Goal: Find specific page/section: Find specific page/section

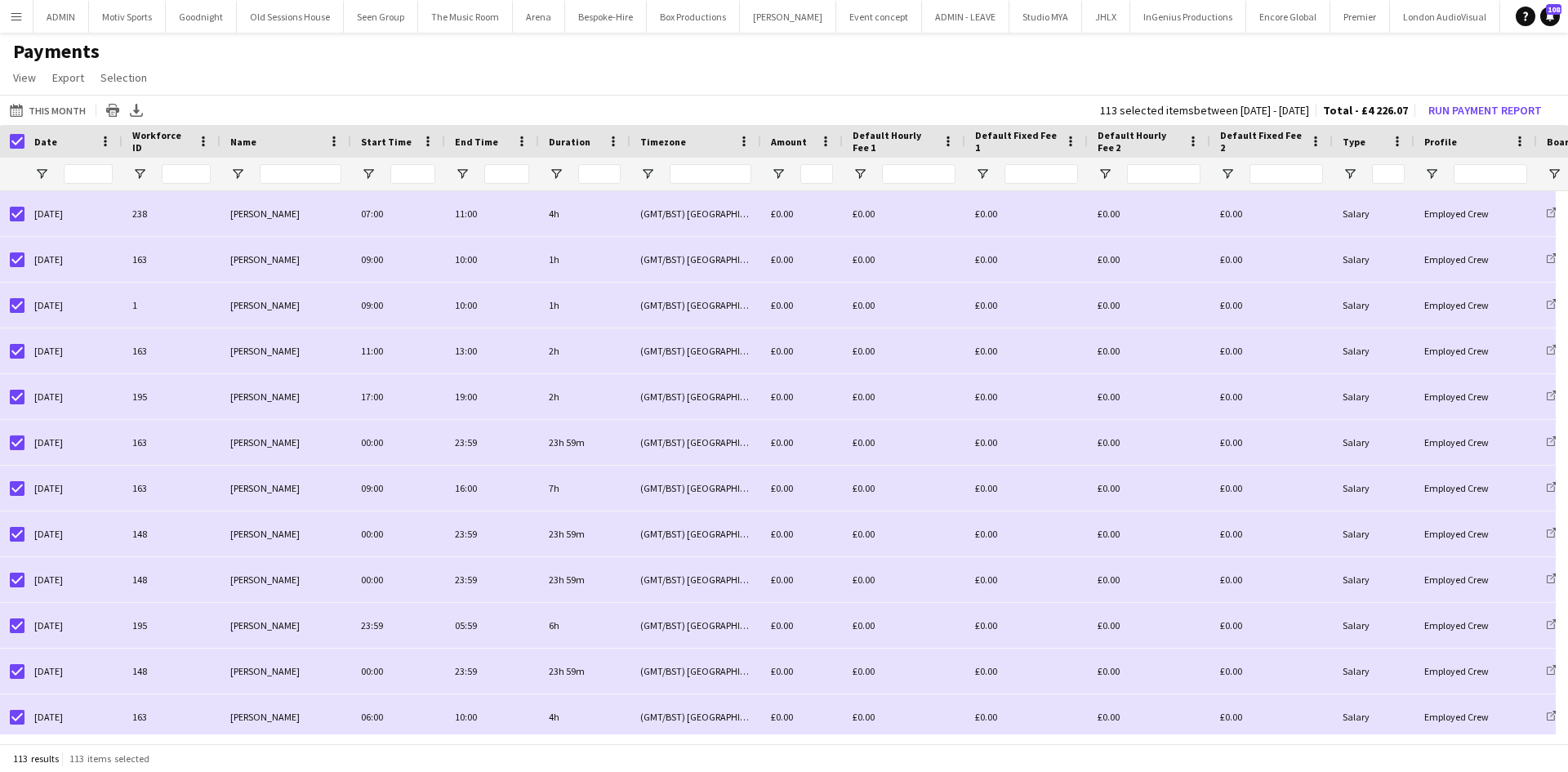
click at [19, 16] on app-icon "Menu" at bounding box center [15, 15] width 13 height 13
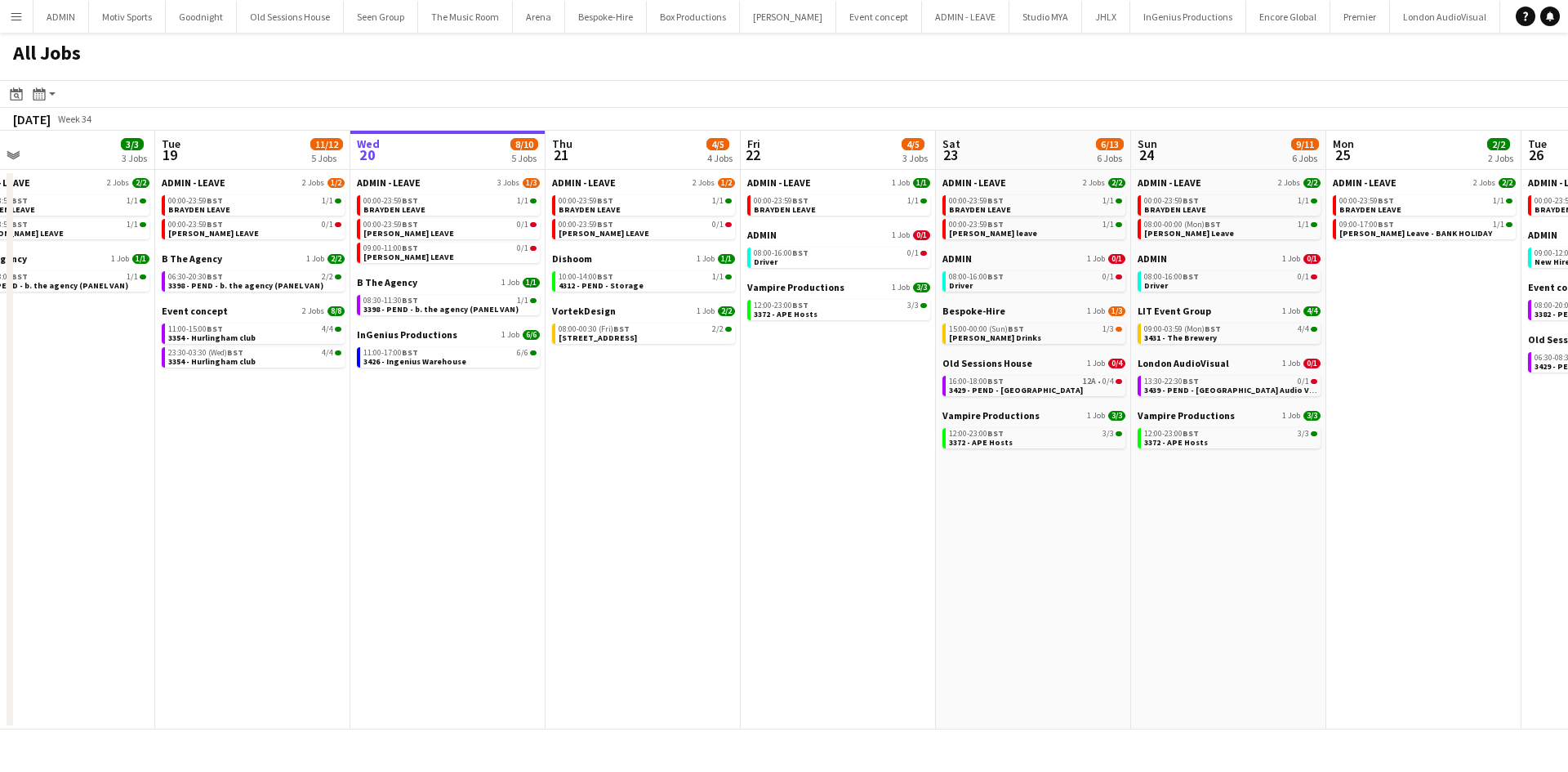
drag, startPoint x: 534, startPoint y: 559, endPoint x: 690, endPoint y: 556, distance: 156.0
click at [690, 556] on app-calendar-viewport "Sat 16 14/14 4 Jobs Sun 17 12/12 6 Jobs Mon 18 3/3 3 Jobs Tue 19 11/12 5 Jobs W…" at bounding box center [784, 430] width 1568 height 599
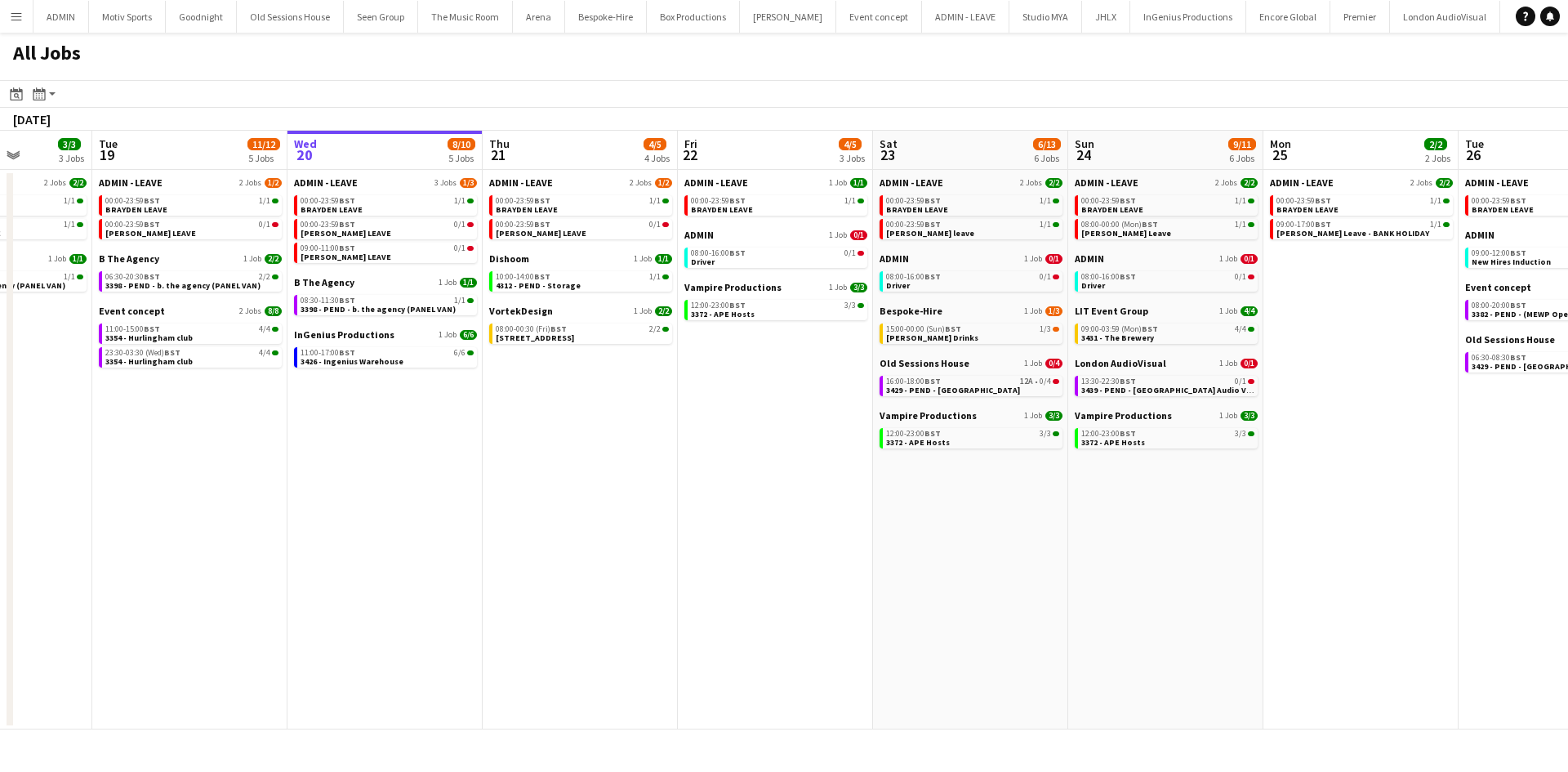
drag, startPoint x: 545, startPoint y: 576, endPoint x: 873, endPoint y: 541, distance: 329.9
click at [873, 541] on app-calendar-viewport "Sat 16 14/14 4 Jobs Sun 17 12/12 6 Jobs Mon 18 3/3 3 Jobs Tue 19 11/12 5 Jobs W…" at bounding box center [784, 430] width 1568 height 599
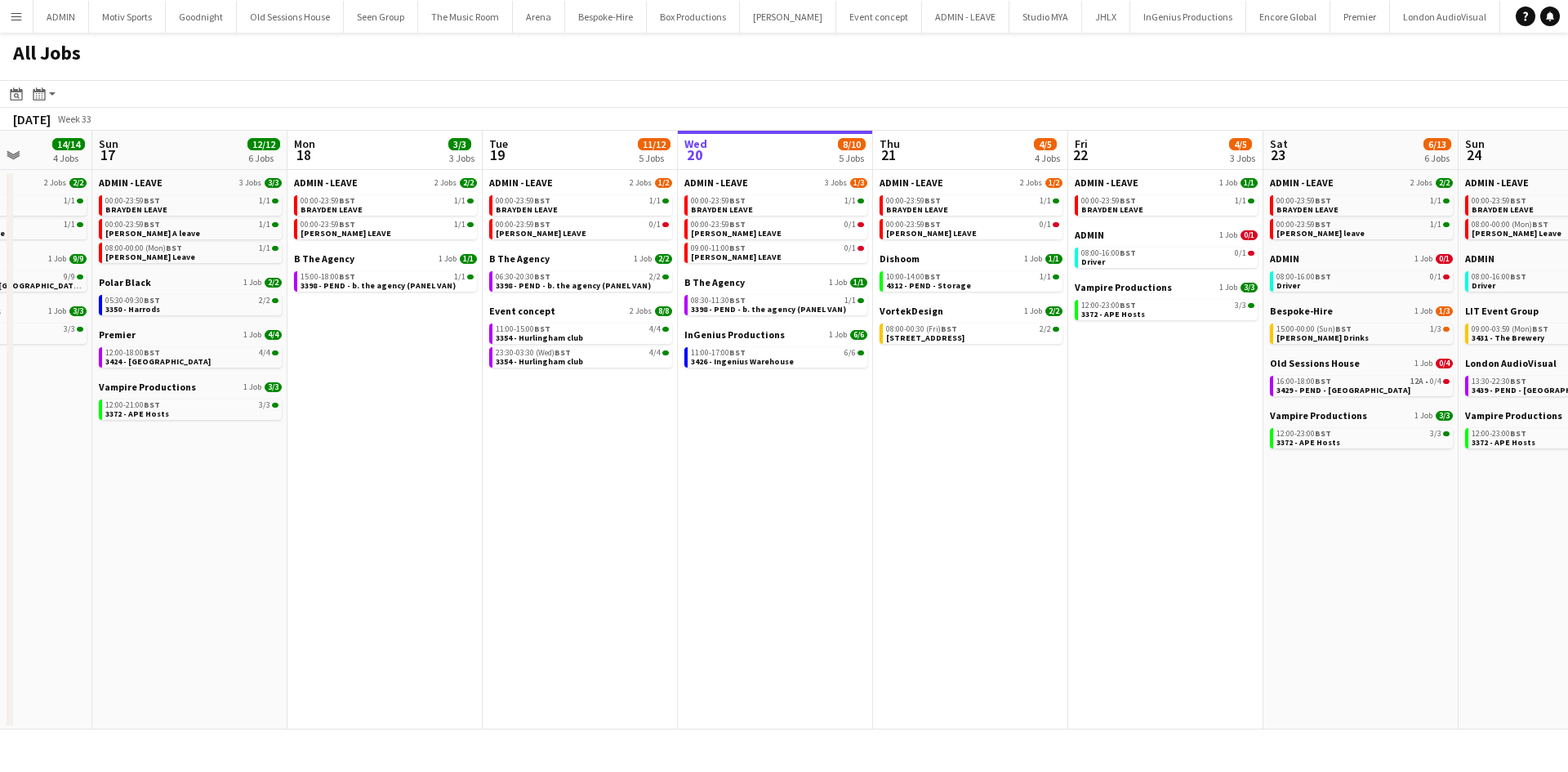
scroll to position [0, 458]
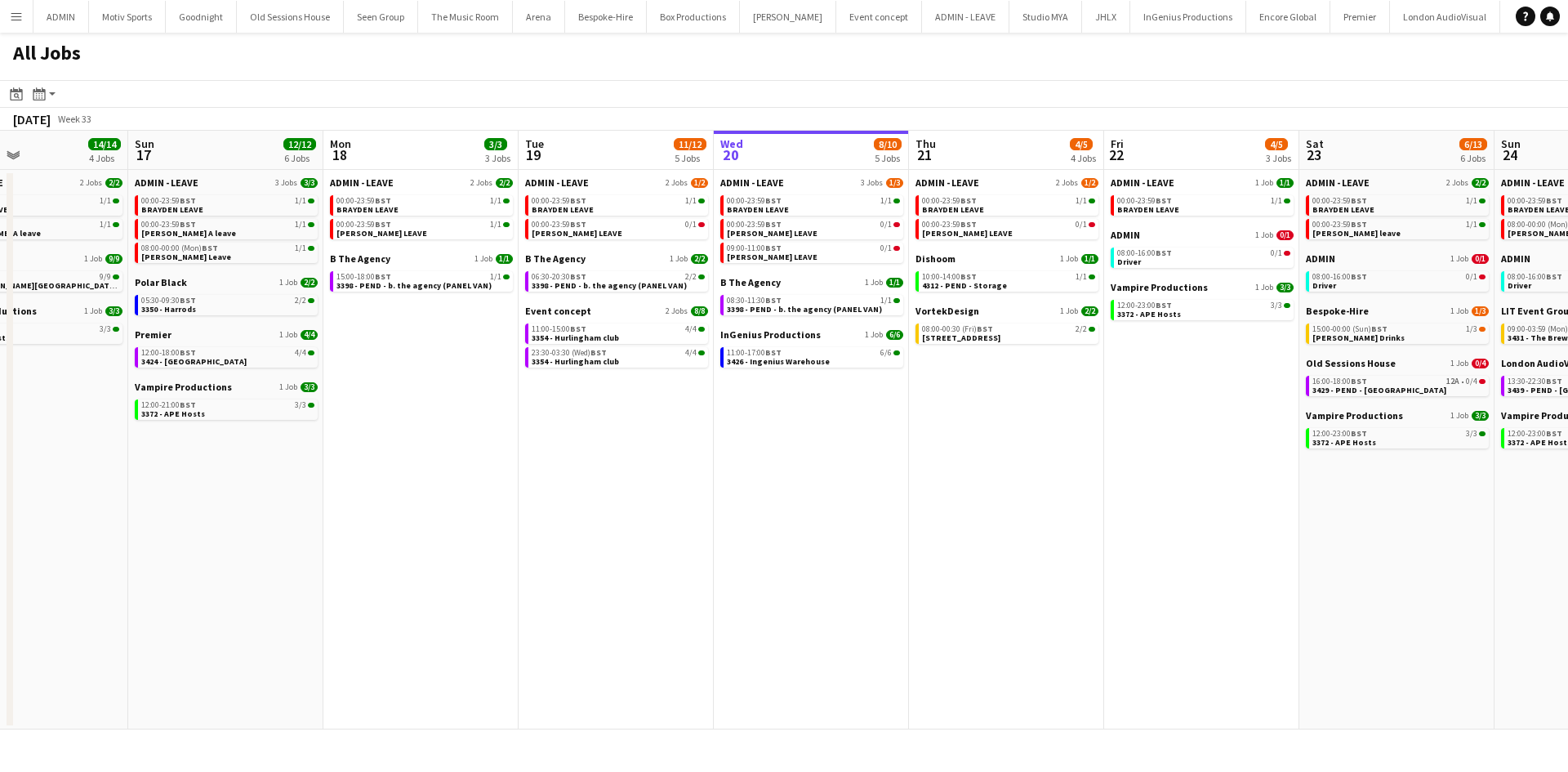
click at [911, 530] on app-all-jobs "All Jobs Date picker [DATE] [DATE] [DATE] M [DATE] T [DATE] W [DATE] T [DATE] F…" at bounding box center [784, 381] width 1568 height 697
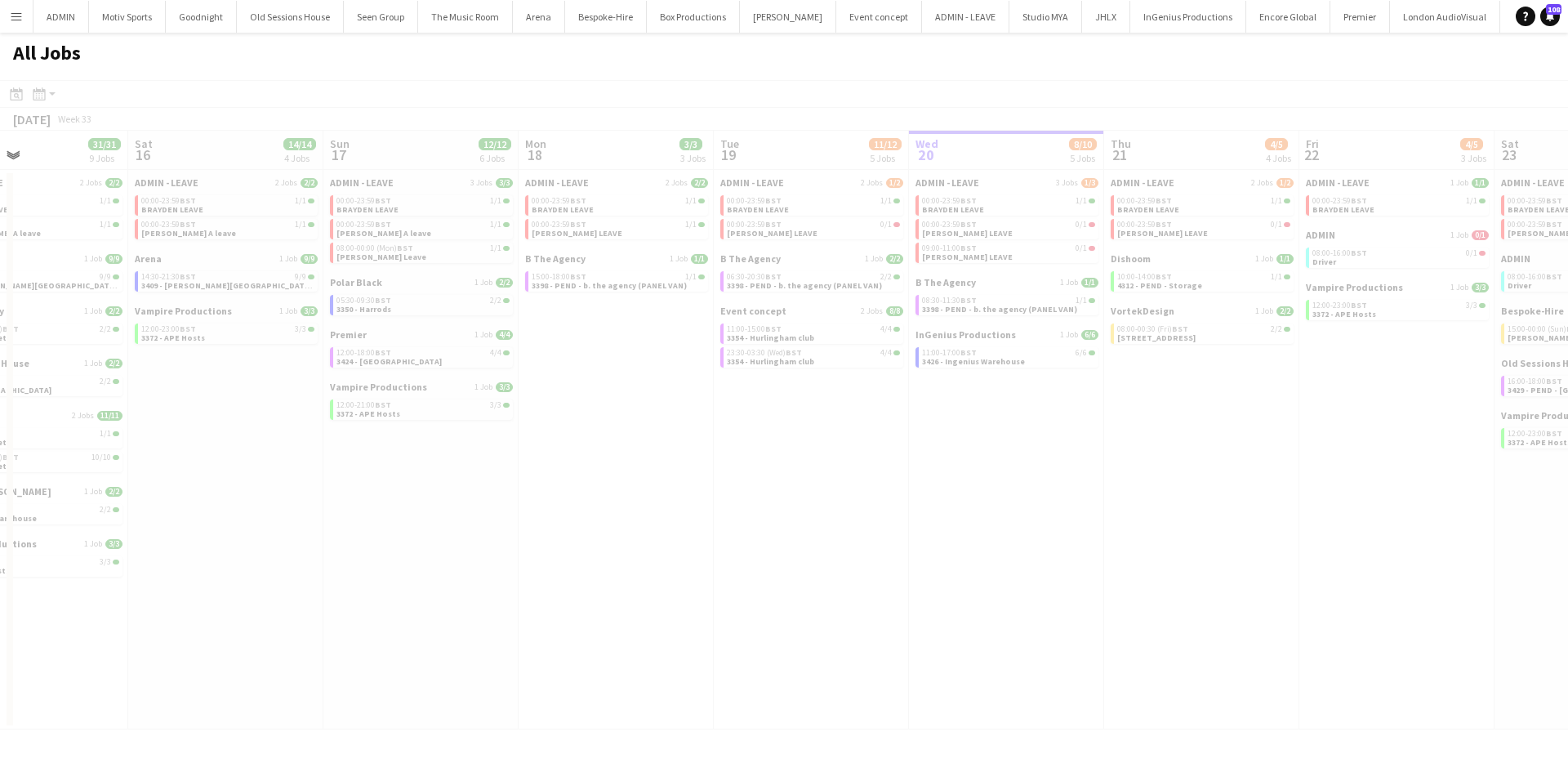
drag, startPoint x: 535, startPoint y: 529, endPoint x: 796, endPoint y: 518, distance: 261.2
click at [820, 518] on div at bounding box center [784, 429] width 1568 height 697
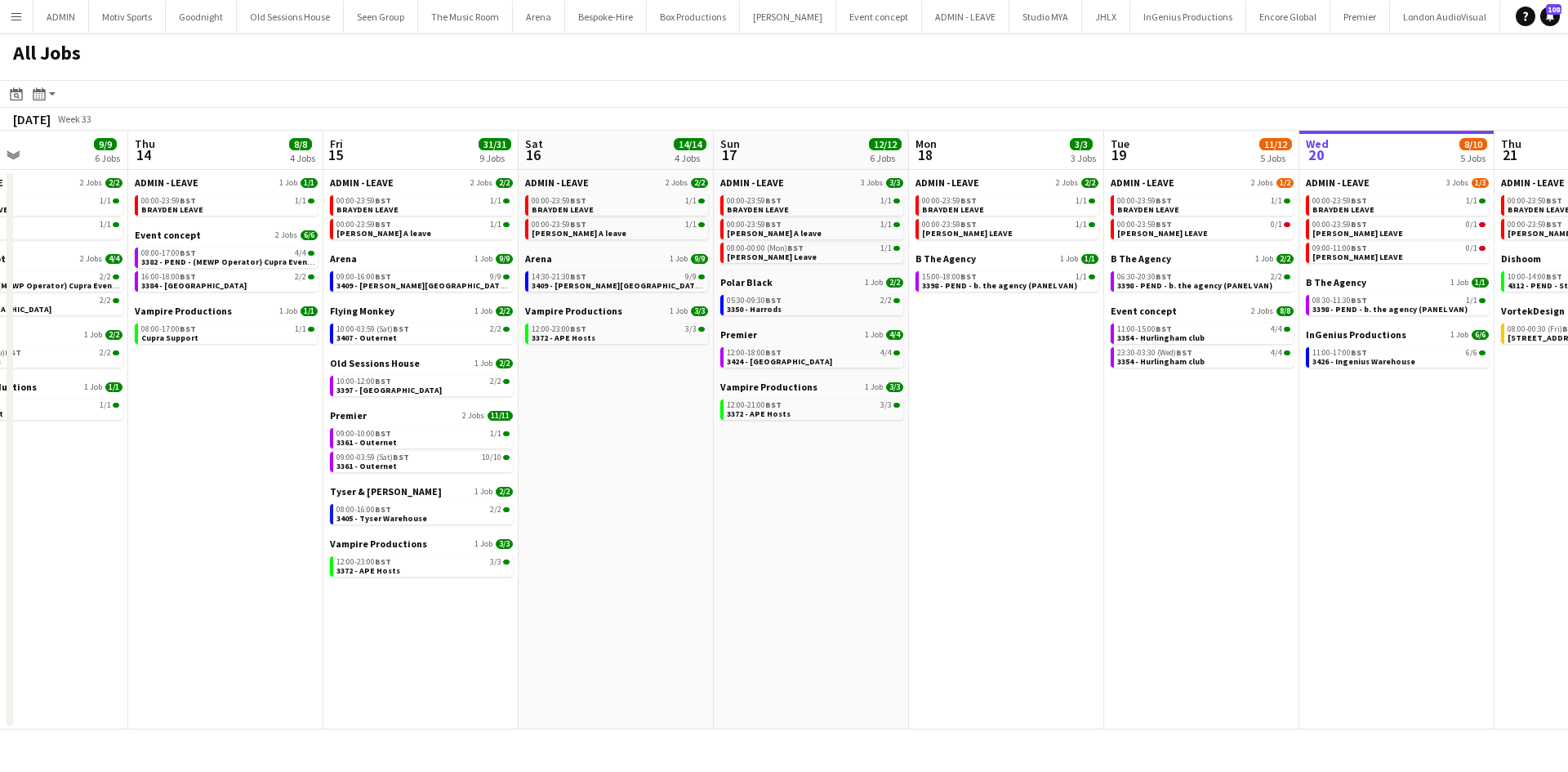
drag, startPoint x: 558, startPoint y: 552, endPoint x: 1096, endPoint y: 552, distance: 538.0
click at [1096, 552] on app-calendar-viewport "Mon 11 24/24 10 Jobs Tue 12 6/8 7 Jobs Wed 13 9/9 6 Jobs Thu 14 8/8 4 Jobs Fri …" at bounding box center [784, 430] width 1568 height 599
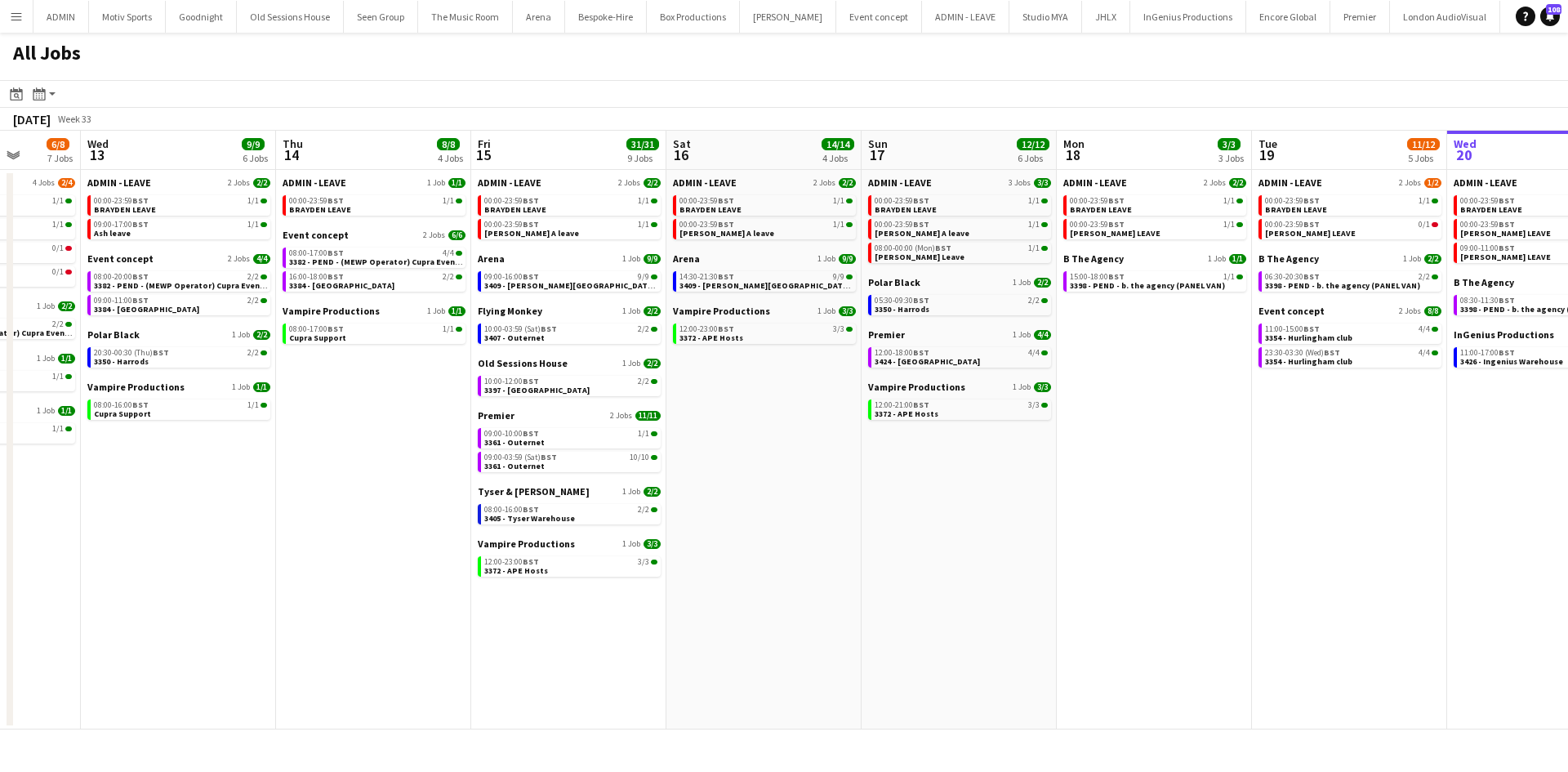
scroll to position [0, 431]
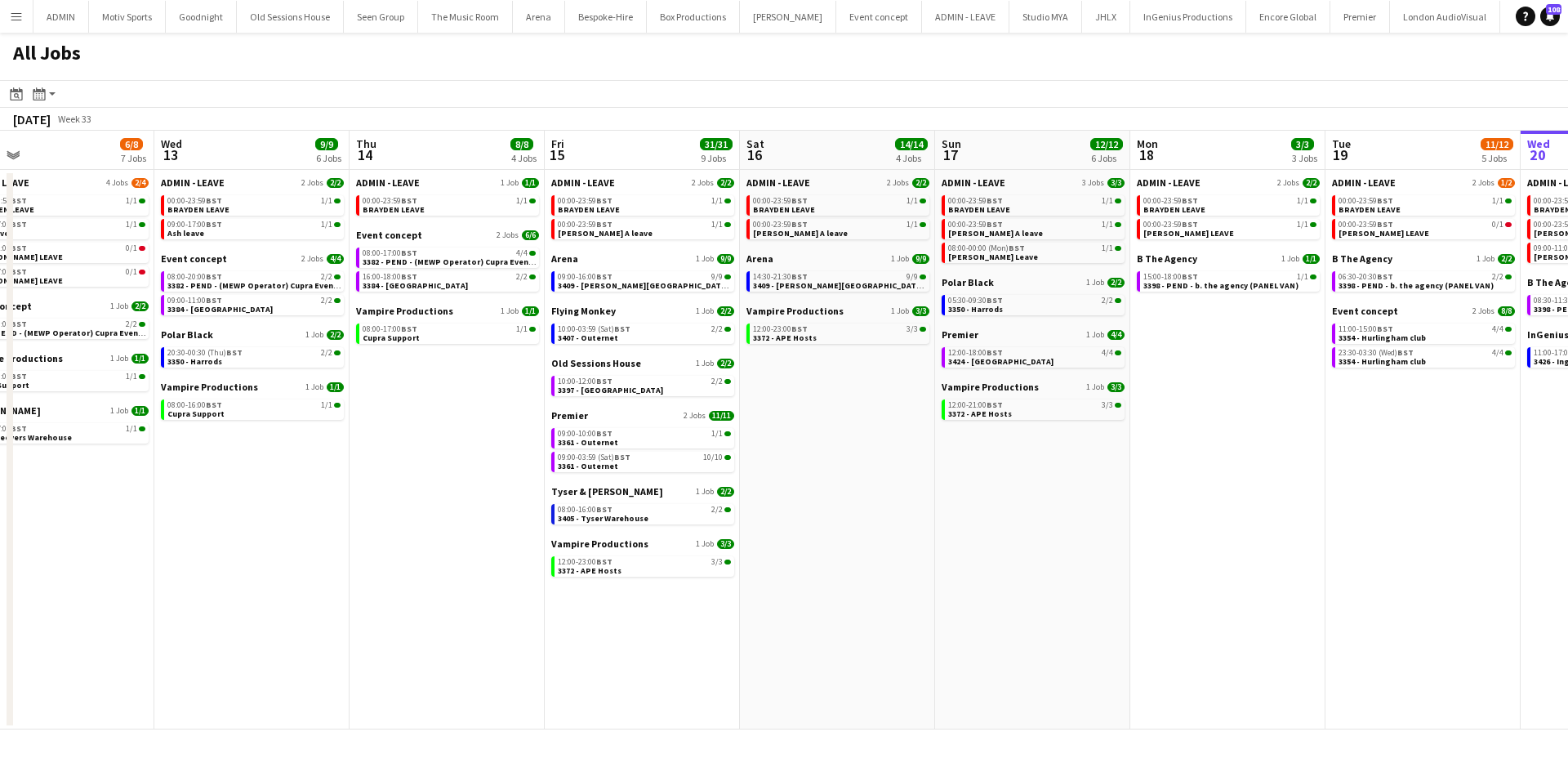
click at [1253, 536] on app-all-jobs "All Jobs Date picker [DATE] [DATE] [DATE] M [DATE] T [DATE] W [DATE] T [DATE] F…" at bounding box center [784, 381] width 1568 height 697
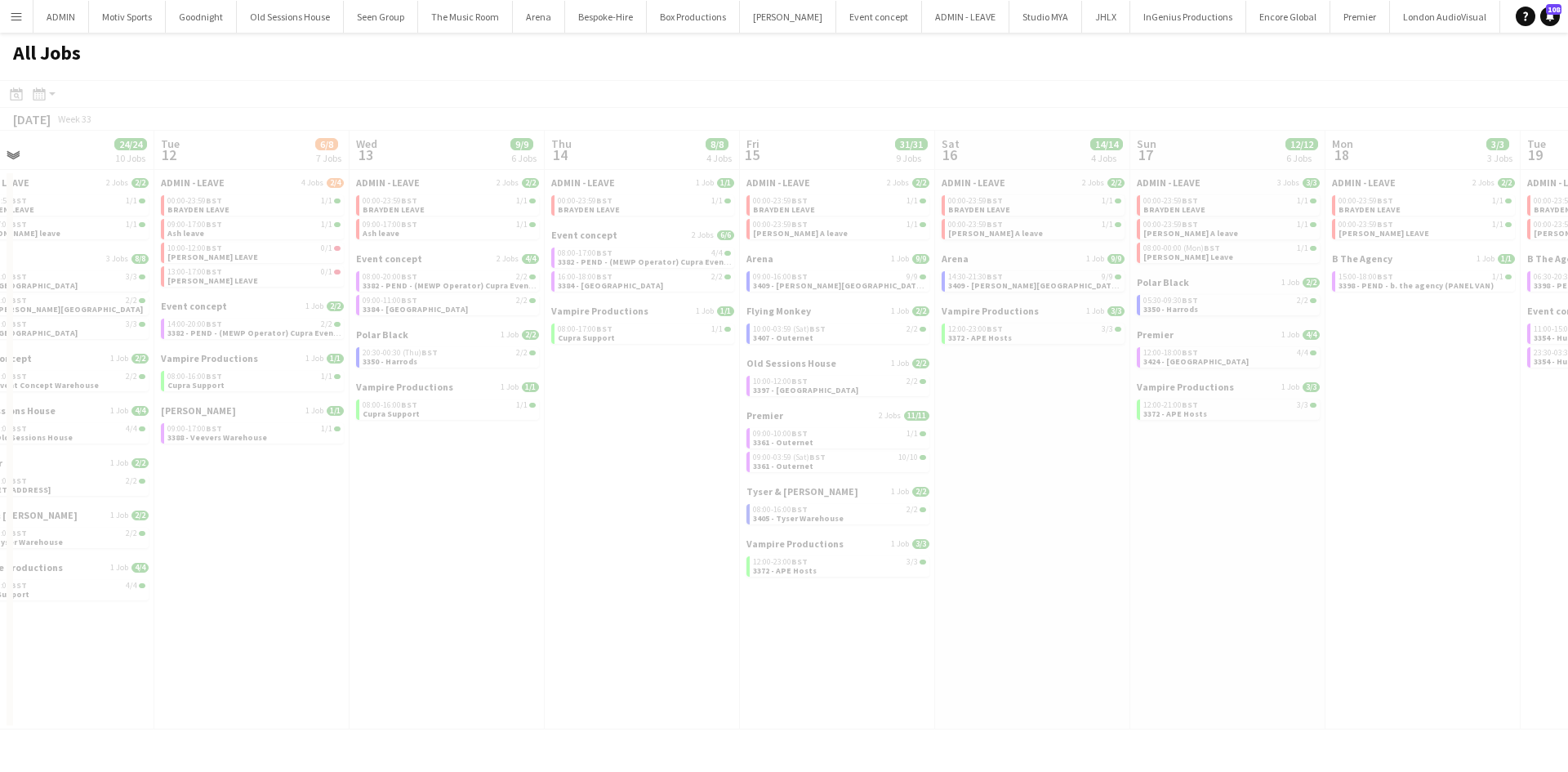
drag, startPoint x: 336, startPoint y: 547, endPoint x: 633, endPoint y: 543, distance: 297.0
click at [902, 543] on div at bounding box center [784, 429] width 1568 height 697
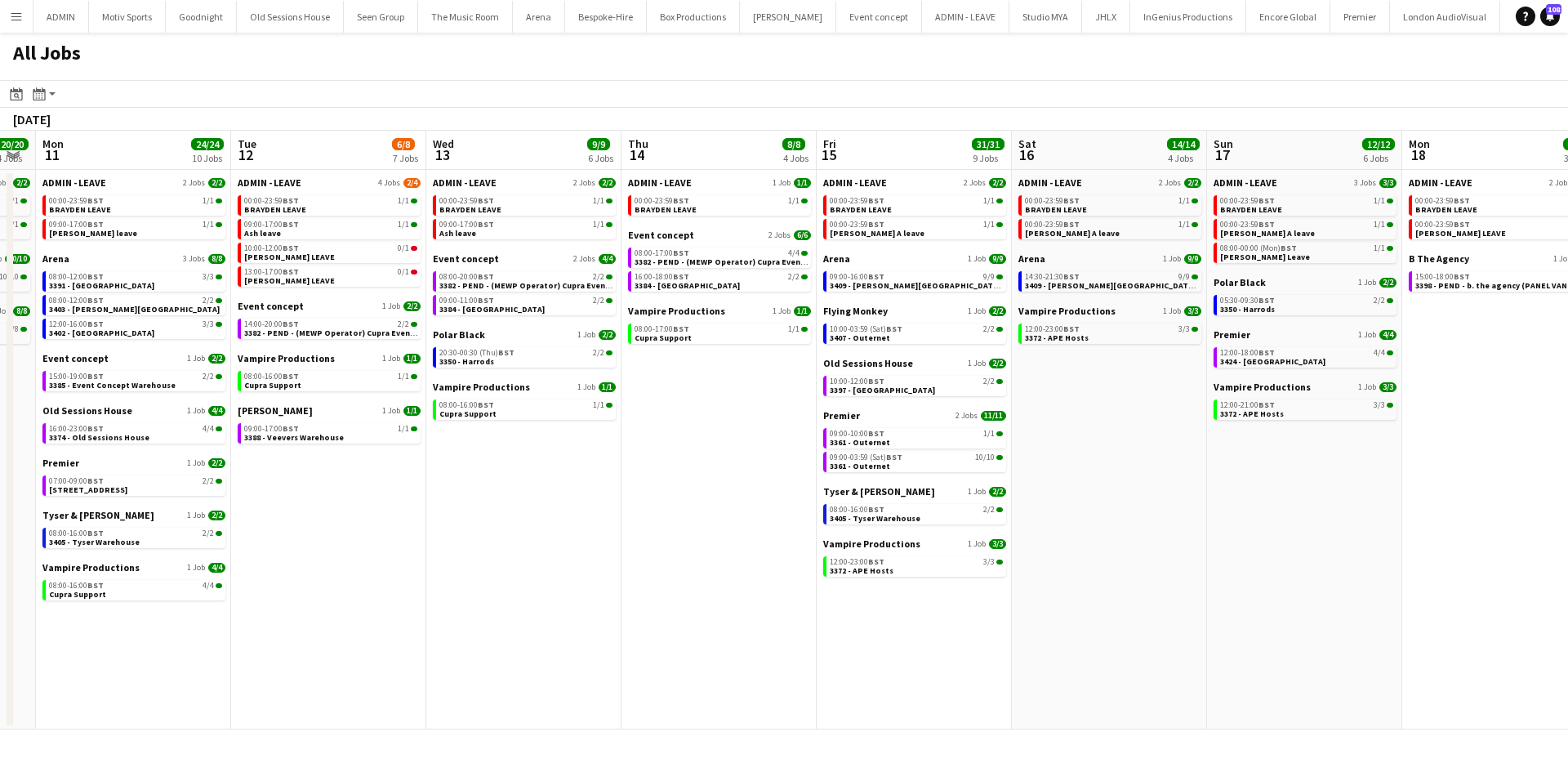
drag, startPoint x: 526, startPoint y: 555, endPoint x: 1232, endPoint y: 524, distance: 706.7
click at [1232, 524] on app-calendar-viewport "Sat 9 6/6 3 Jobs Sun 10 20/20 4 Jobs Mon 11 24/24 10 Jobs Tue 12 6/8 7 Jobs Wed…" at bounding box center [784, 430] width 1568 height 599
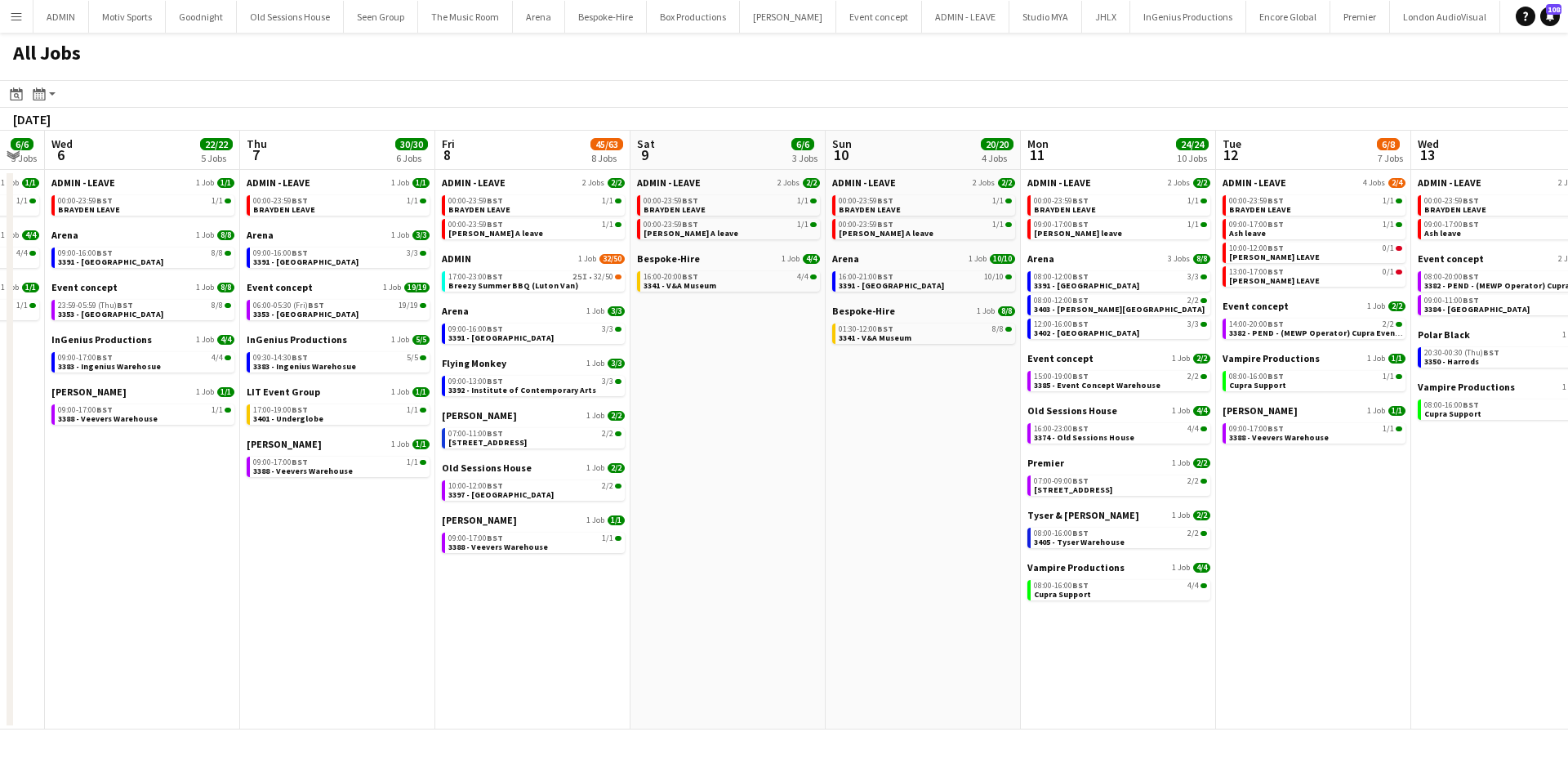
click at [1252, 528] on app-all-jobs "All Jobs Date picker [DATE] [DATE] [DATE] M [DATE] T [DATE] W [DATE] T [DATE] F…" at bounding box center [784, 381] width 1568 height 697
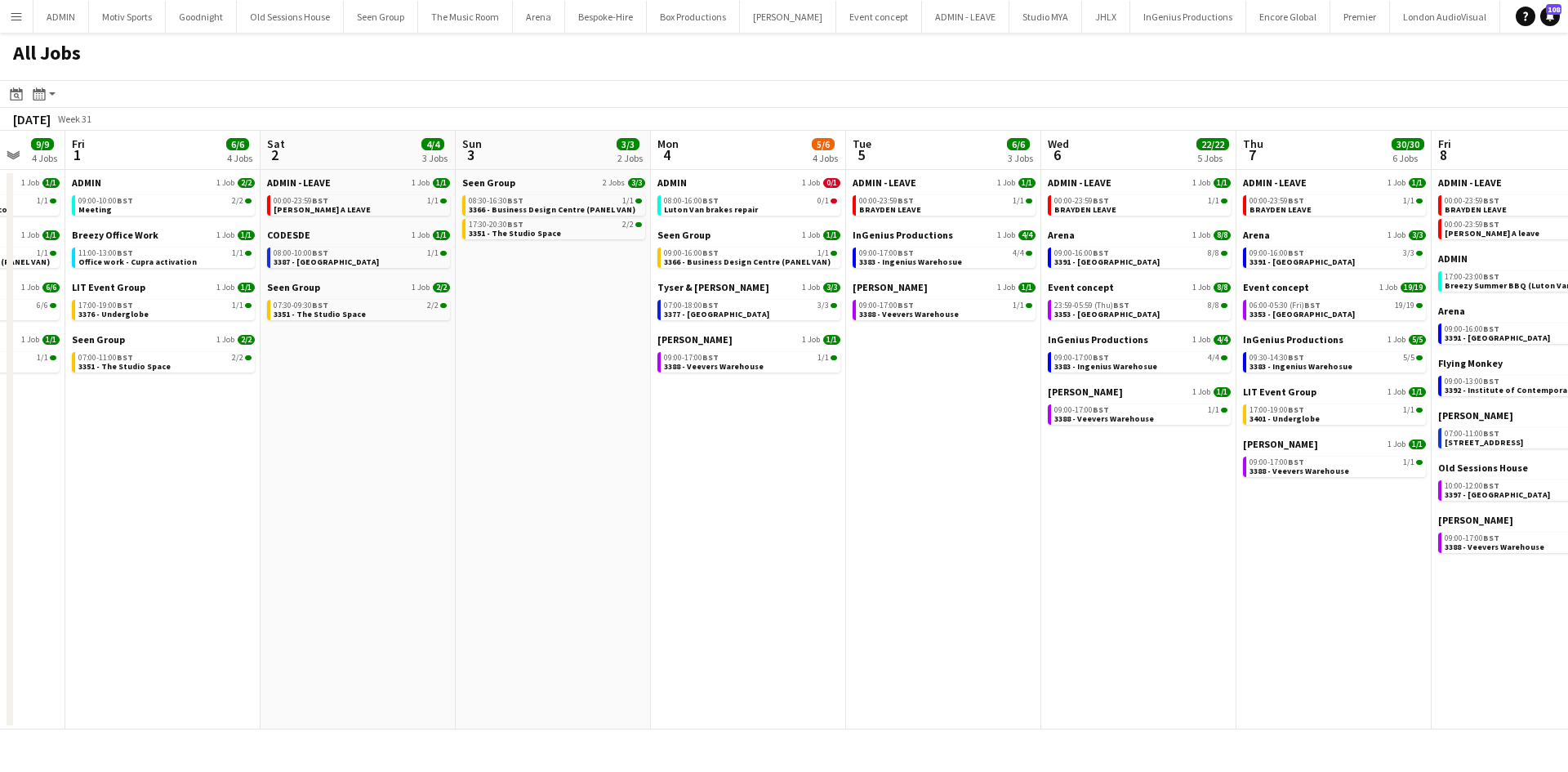
click at [1361, 520] on app-all-jobs "All Jobs Date picker [DATE] [DATE] [DATE] M [DATE] T [DATE] W [DATE] T [DATE] F…" at bounding box center [784, 381] width 1568 height 697
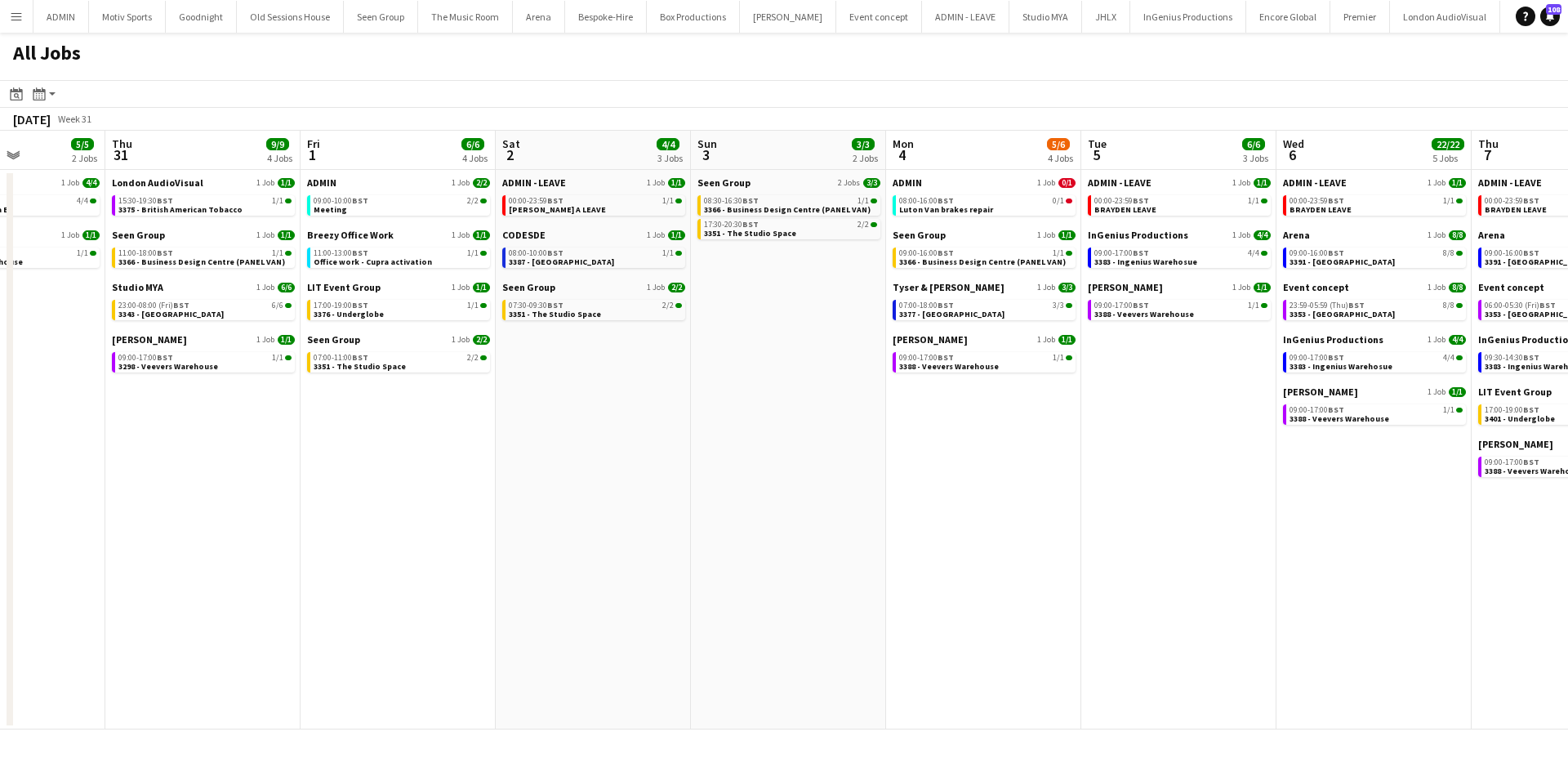
drag, startPoint x: 369, startPoint y: 593, endPoint x: 884, endPoint y: 568, distance: 515.6
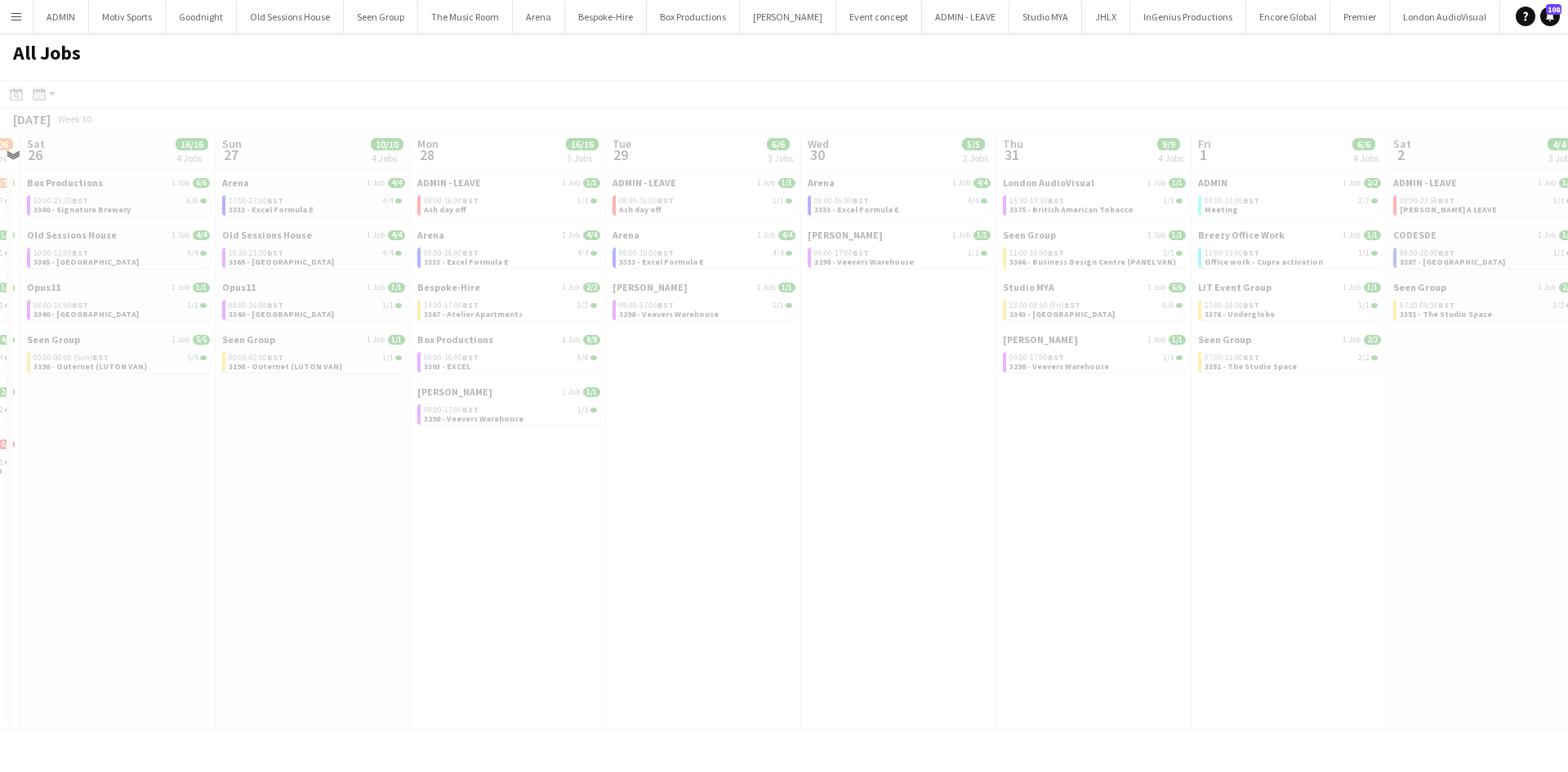
drag, startPoint x: 588, startPoint y: 600, endPoint x: 1298, endPoint y: 559, distance: 711.2
click at [1404, 560] on app-all-jobs "All Jobs Date picker [DATE] [DATE] [DATE] M [DATE] T [DATE] W [DATE] T [DATE] F…" at bounding box center [784, 381] width 1568 height 697
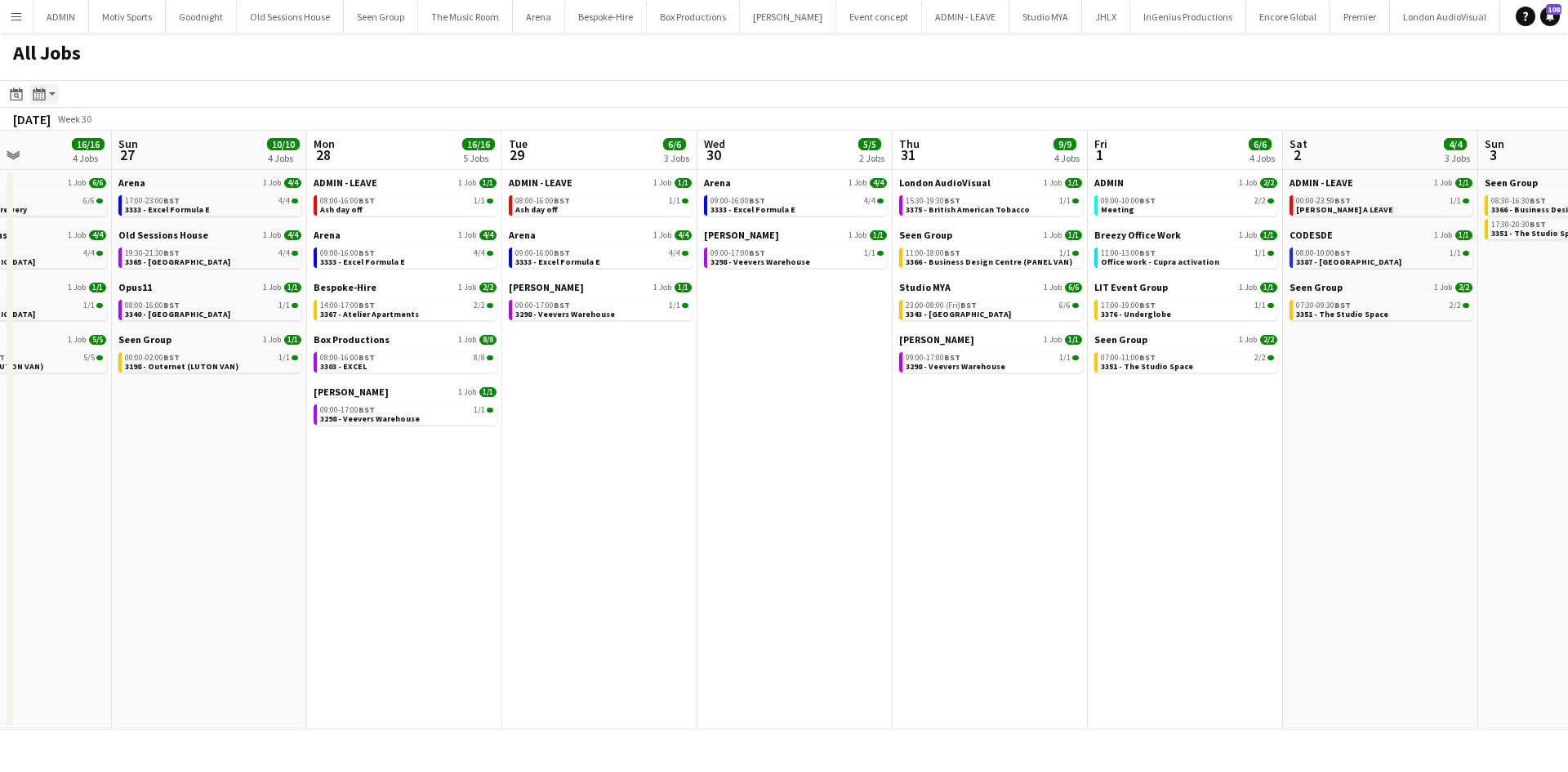
click at [46, 98] on div "Month view / Day view" at bounding box center [39, 94] width 20 height 20
click at [255, 90] on app-toolbar "Date picker [DATE] [DATE] [DATE] M [DATE] T [DATE] W [DATE] T [DATE] F [DATE] S…" at bounding box center [784, 94] width 1568 height 28
click at [19, 97] on icon "Date picker" at bounding box center [15, 94] width 13 height 13
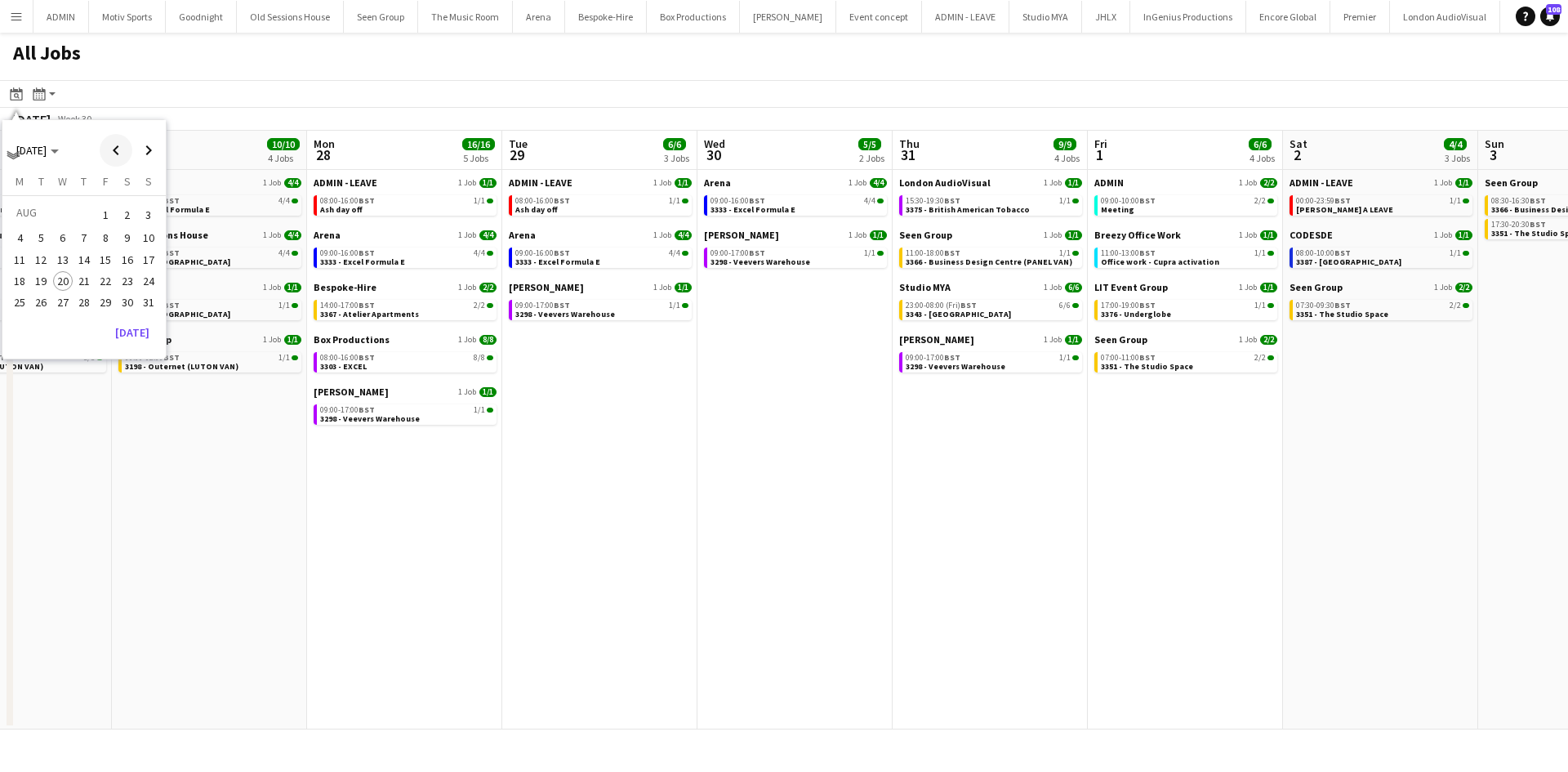
click at [105, 150] on span "Previous month" at bounding box center [116, 151] width 33 height 33
click at [103, 300] on span "27" at bounding box center [105, 302] width 20 height 20
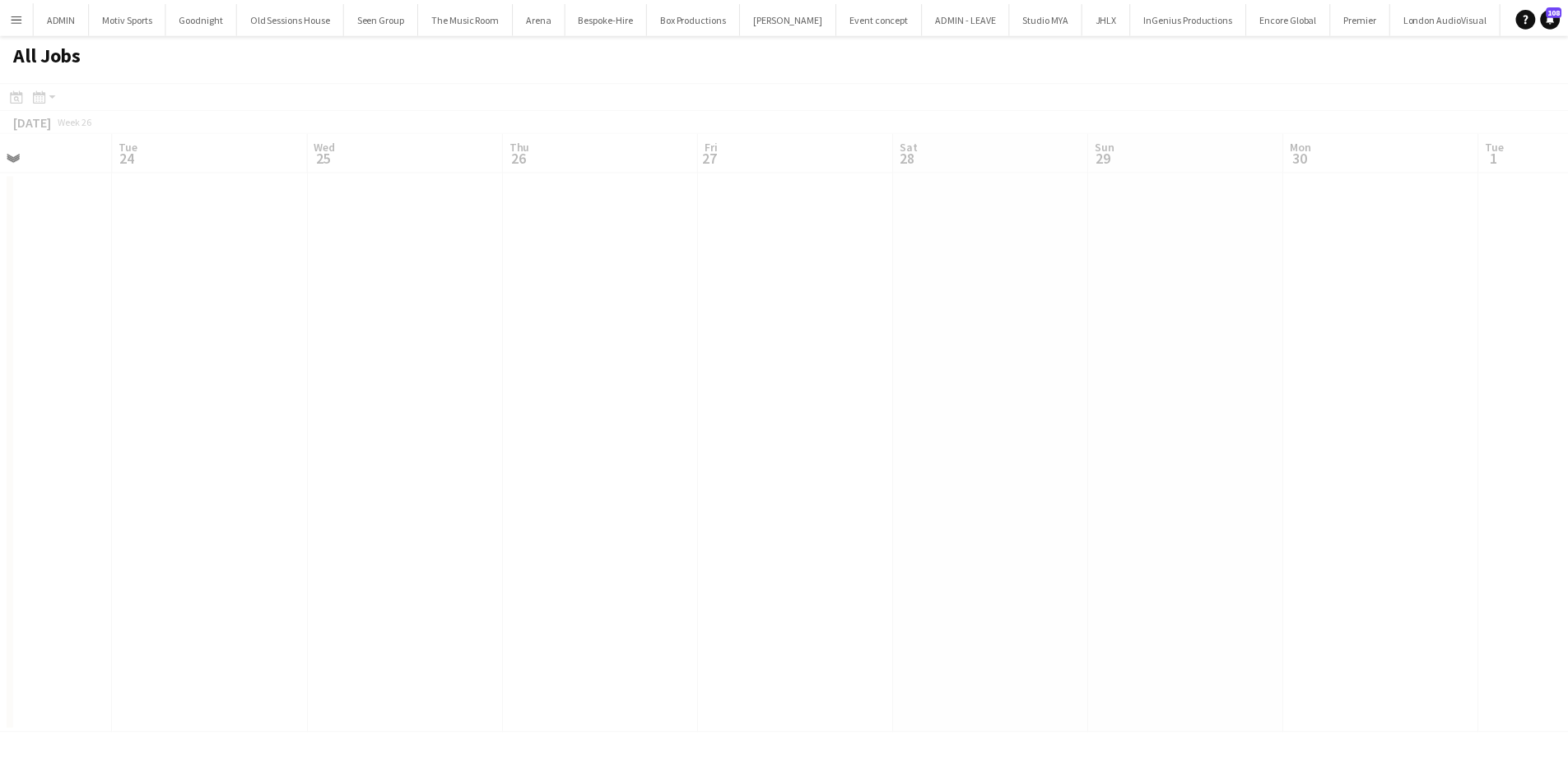
scroll to position [0, 566]
